Goal: Information Seeking & Learning: Learn about a topic

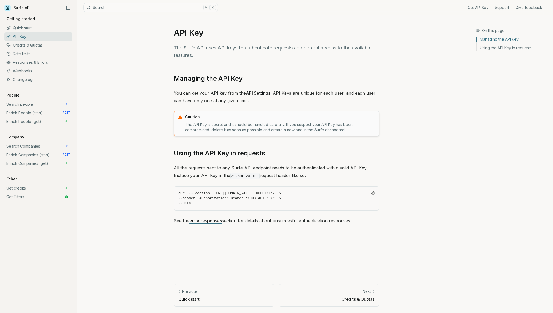
click at [18, 2] on div "Surfe API Get API Key Support Give feedback Getting started Quick start API Key…" at bounding box center [38, 156] width 77 height 313
click at [19, 7] on link "Surfe API" at bounding box center [17, 8] width 26 height 8
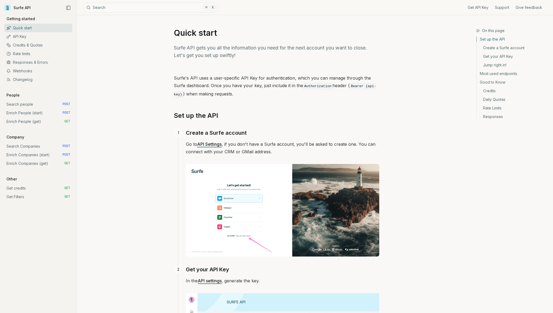
click at [481, 1] on div "Get API Key Support Give feedback" at bounding box center [382, 7] width 329 height 15
click at [481, 6] on link "Get API Key" at bounding box center [478, 7] width 21 height 5
click at [37, 46] on link "Credits & Quotas" at bounding box center [38, 45] width 68 height 9
click at [499, 109] on link "Rate Limits" at bounding box center [513, 108] width 72 height 9
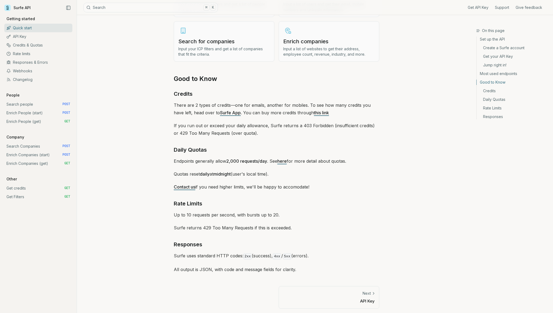
click at [227, 110] on link "Surfe App" at bounding box center [230, 112] width 21 height 5
